Goal: Task Accomplishment & Management: Complete application form

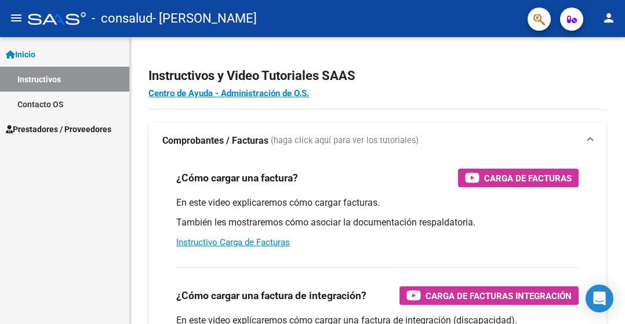
click at [71, 127] on span "Prestadores / Proveedores" at bounding box center [58, 129] width 105 height 13
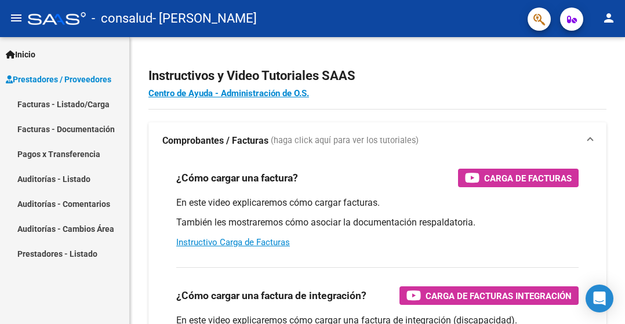
click at [87, 98] on link "Facturas - Listado/Carga" at bounding box center [64, 104] width 129 height 25
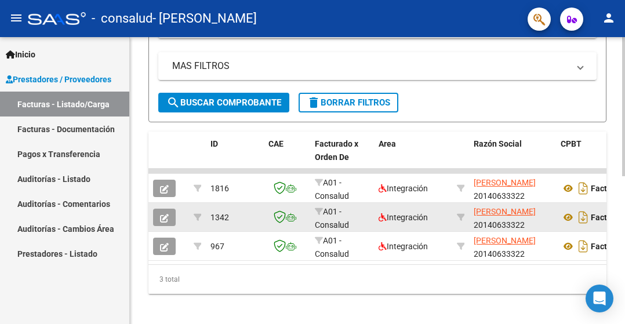
click at [170, 214] on button "button" at bounding box center [164, 217] width 23 height 17
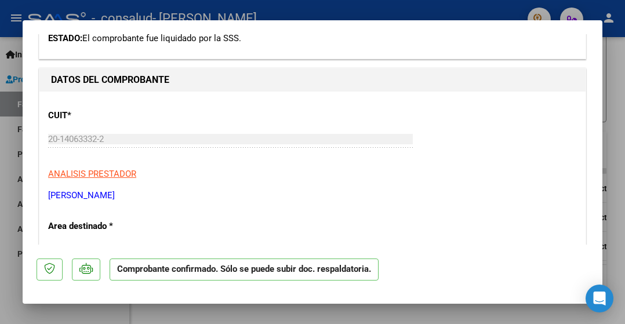
scroll to position [232, 0]
click at [374, 5] on div at bounding box center [312, 162] width 625 height 324
type input "$ 0,00"
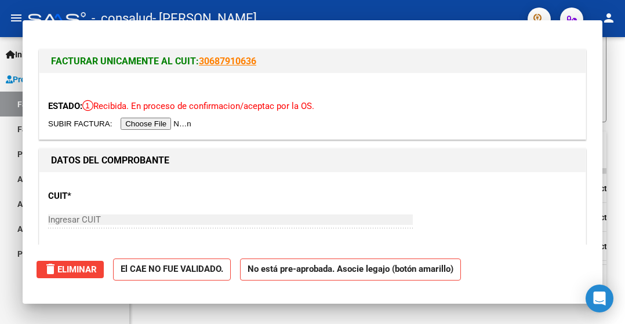
scroll to position [290, 0]
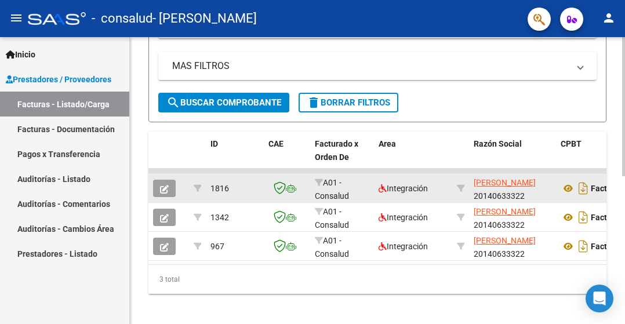
click at [173, 188] on button "button" at bounding box center [164, 188] width 23 height 17
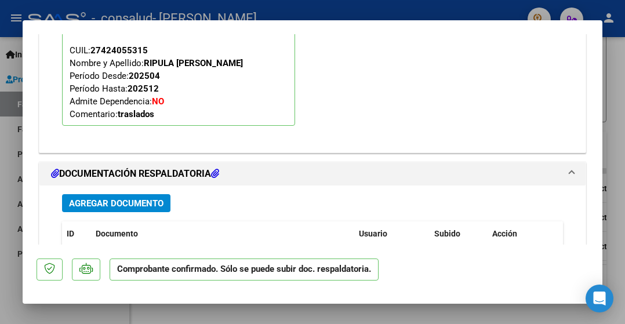
scroll to position [1101, 0]
